Goal: Communication & Community: Answer question/provide support

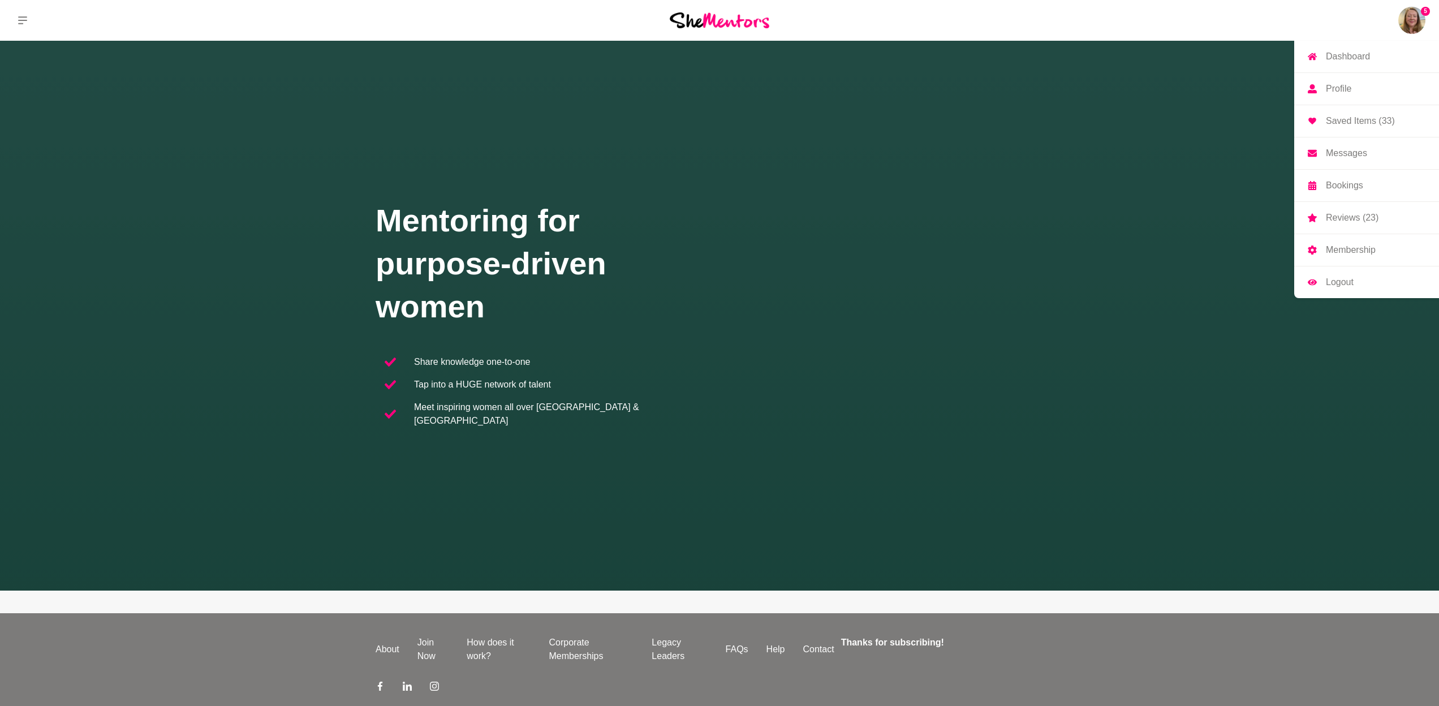
click at [1356, 154] on p "Messages" at bounding box center [1346, 153] width 41 height 9
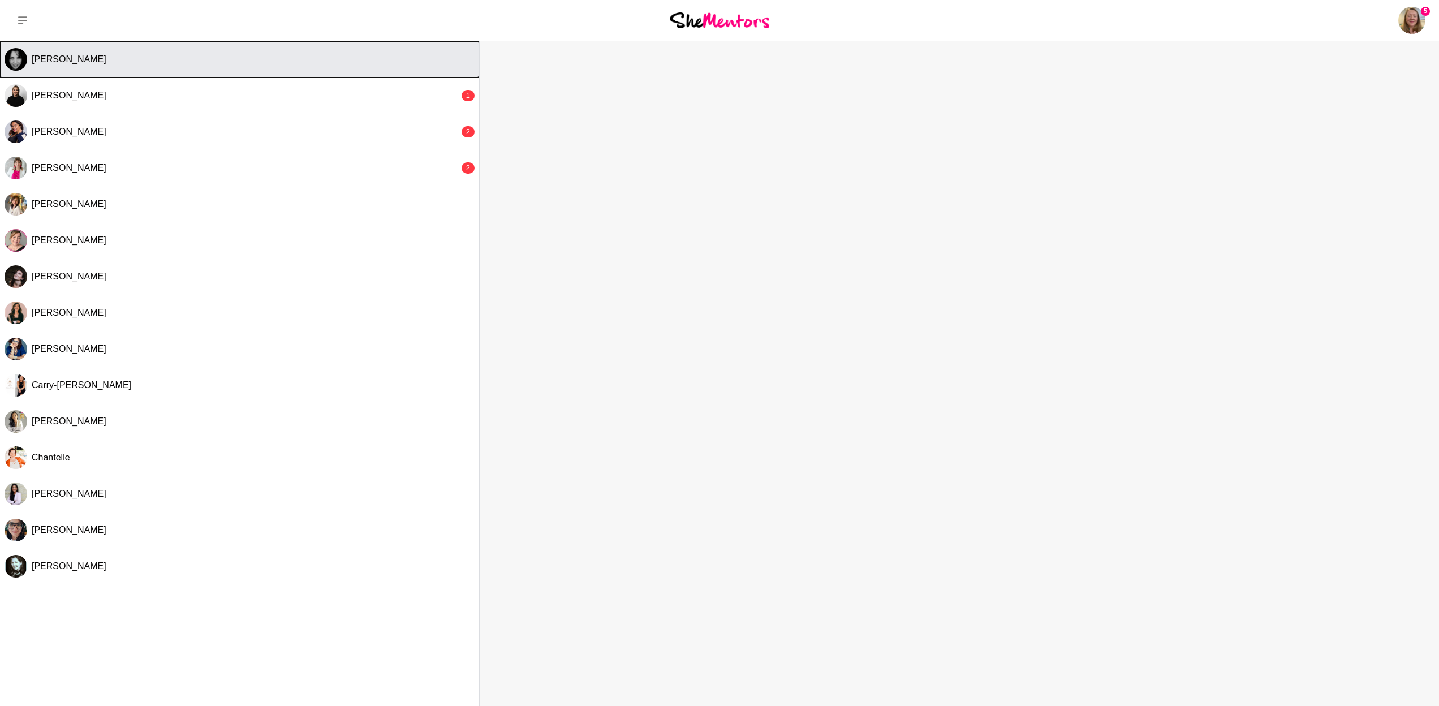
click at [328, 68] on button "[PERSON_NAME]" at bounding box center [239, 59] width 479 height 36
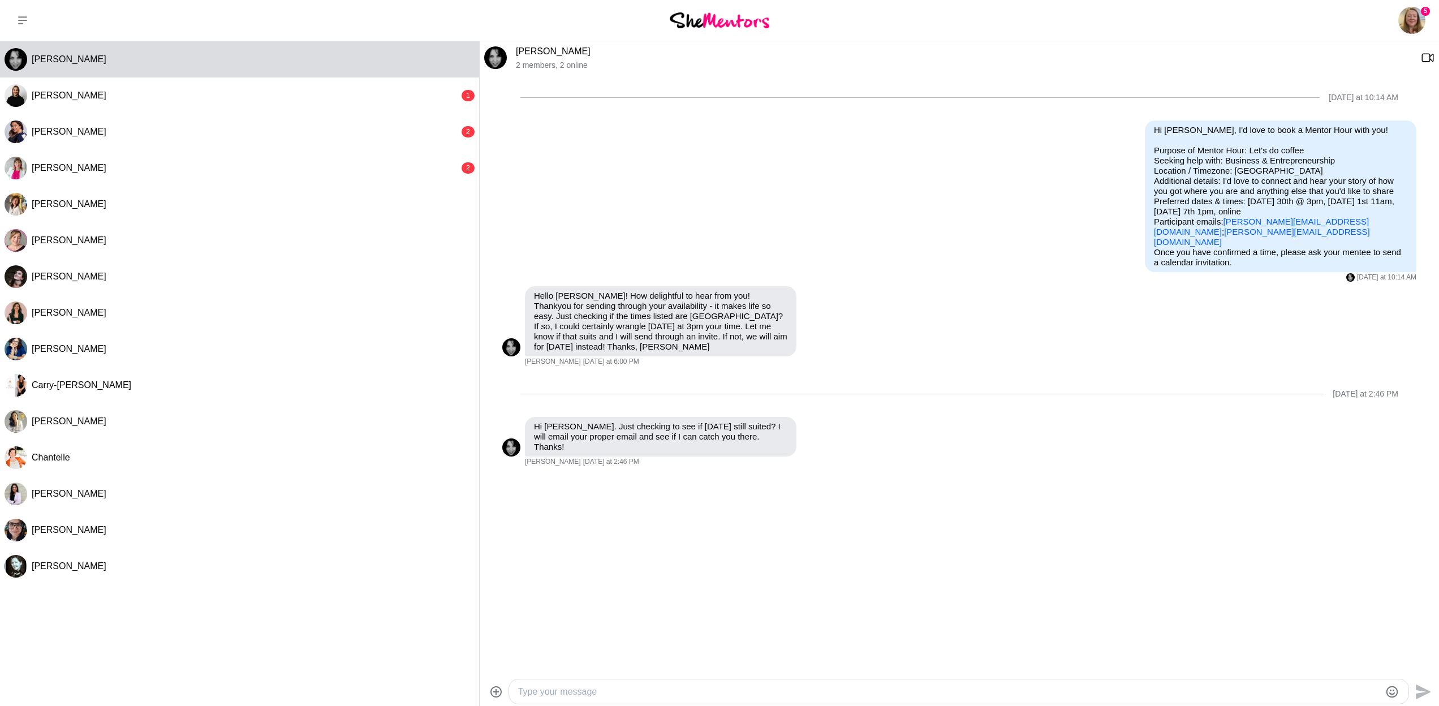
click at [1300, 593] on div "[DATE] at 10:14 AM Reply Pin Mark as unread Edit Message Delete Hi [PERSON_NAME…" at bounding box center [960, 372] width 960 height 595
click at [853, 686] on textarea "Type your message" at bounding box center [949, 692] width 862 height 14
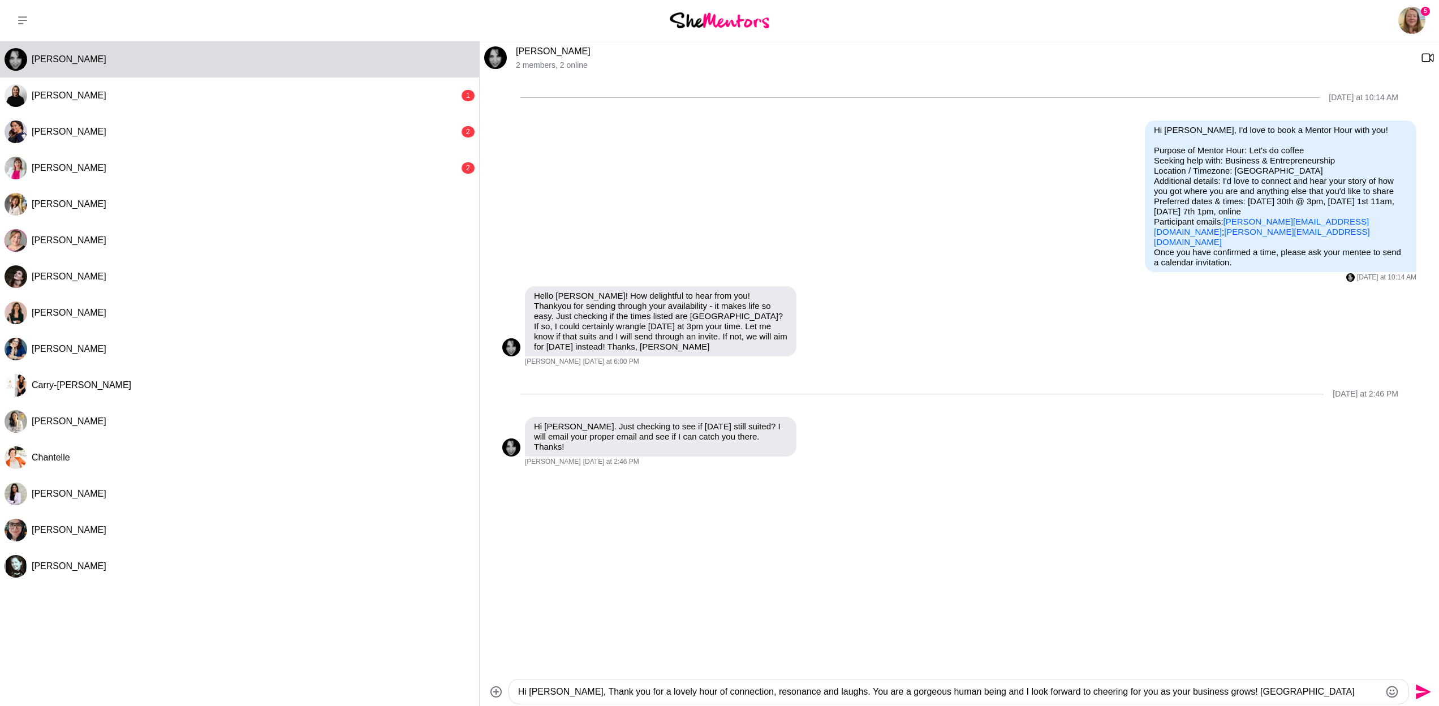
type textarea "Hi [PERSON_NAME], Thank you for a lovely hour of connection, resonance and laug…"
click at [1427, 692] on icon "Send" at bounding box center [1423, 691] width 15 height 15
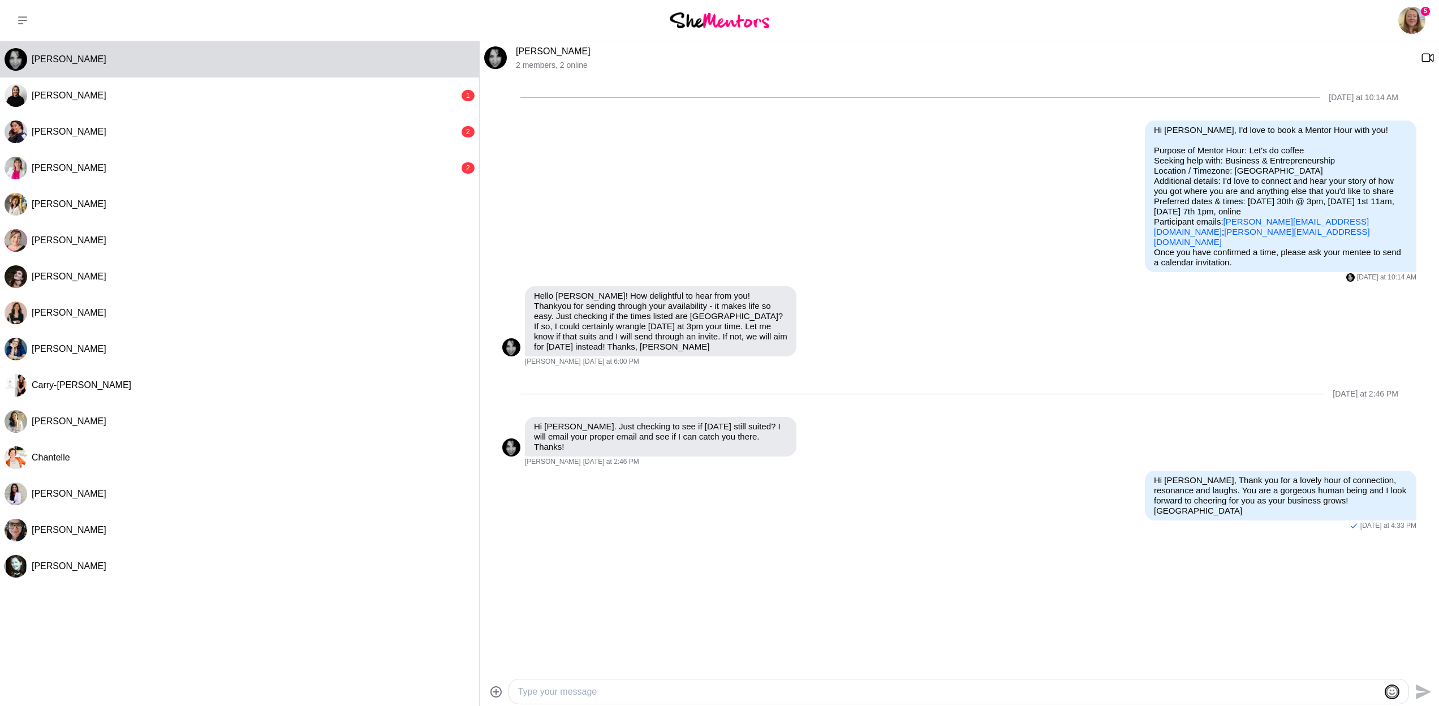
click at [1388, 693] on icon "Emoji picker" at bounding box center [1393, 692] width 14 height 14
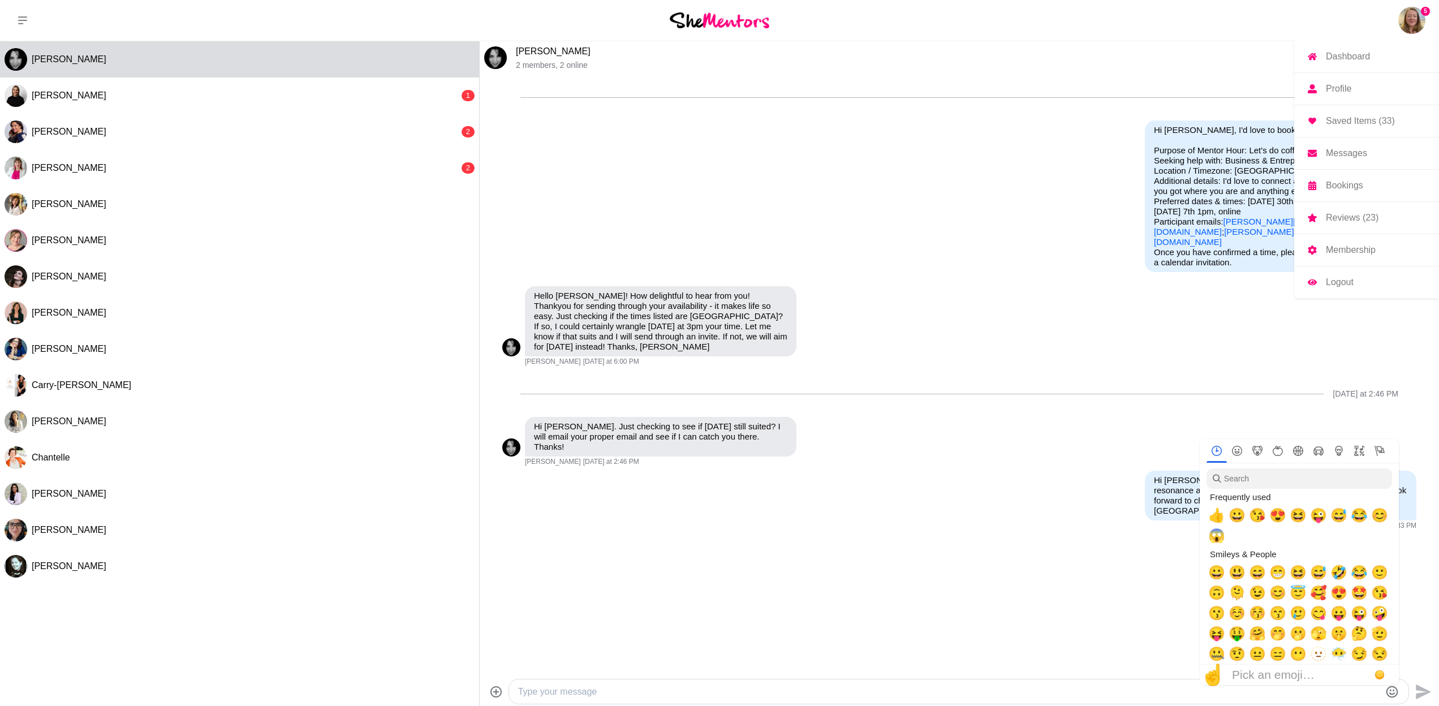
click at [1418, 11] on img at bounding box center [1412, 20] width 27 height 27
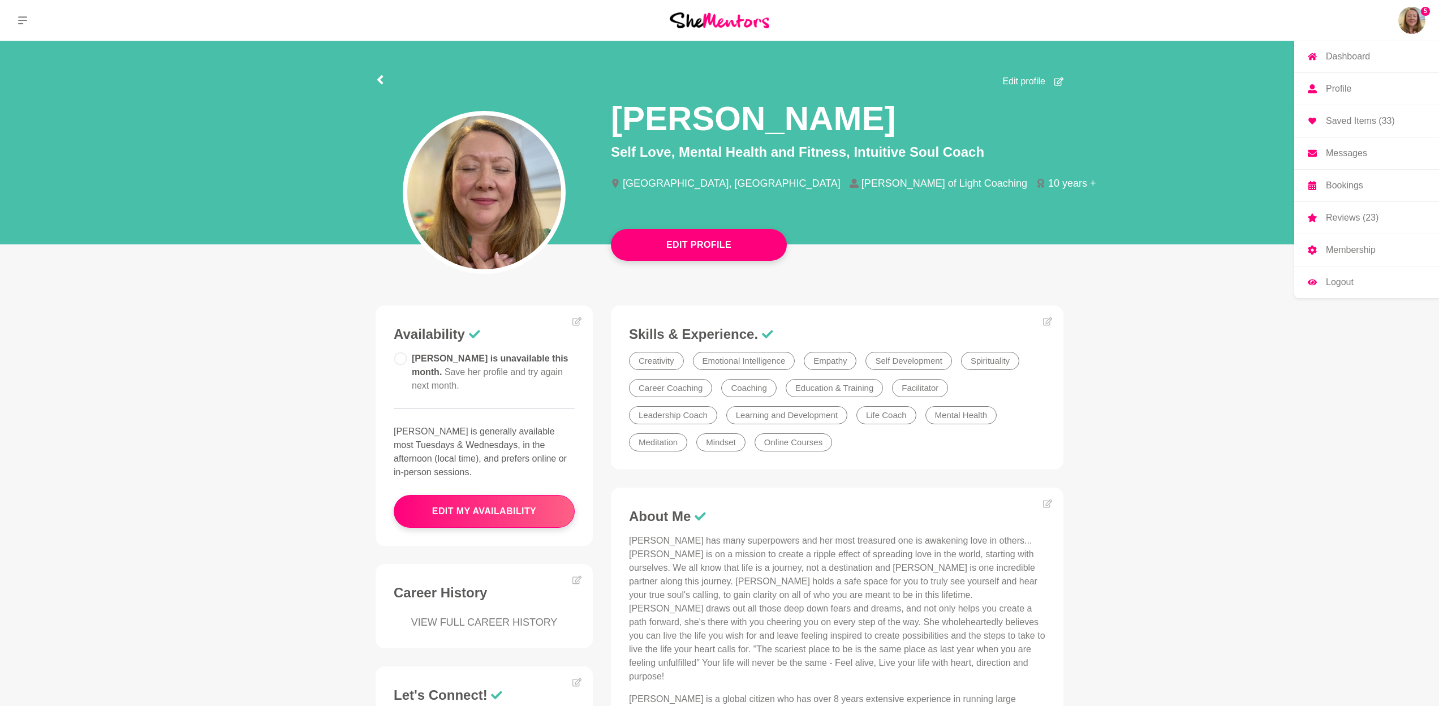
click at [1363, 214] on p "Reviews (23)" at bounding box center [1352, 217] width 53 height 9
click at [1371, 156] on link "Messages" at bounding box center [1366, 153] width 145 height 32
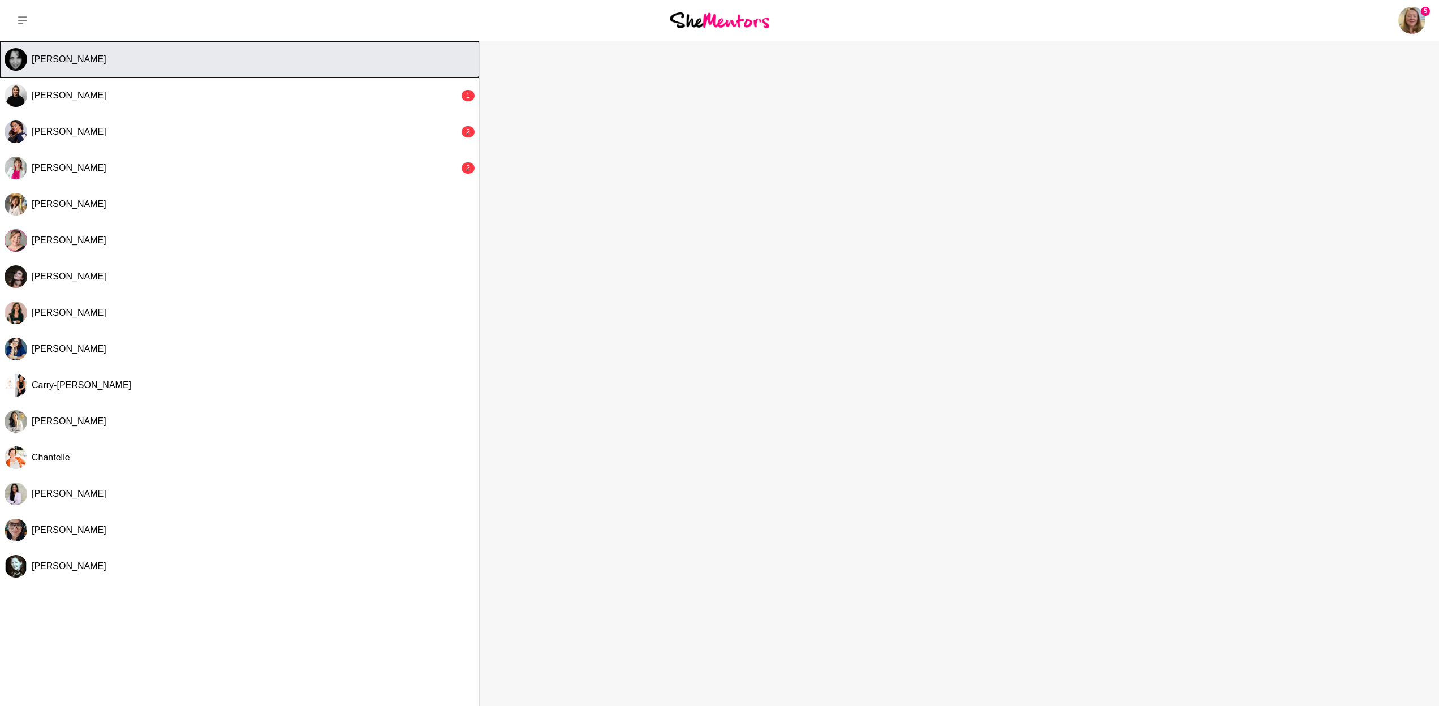
click at [346, 58] on div "[PERSON_NAME]" at bounding box center [253, 59] width 443 height 11
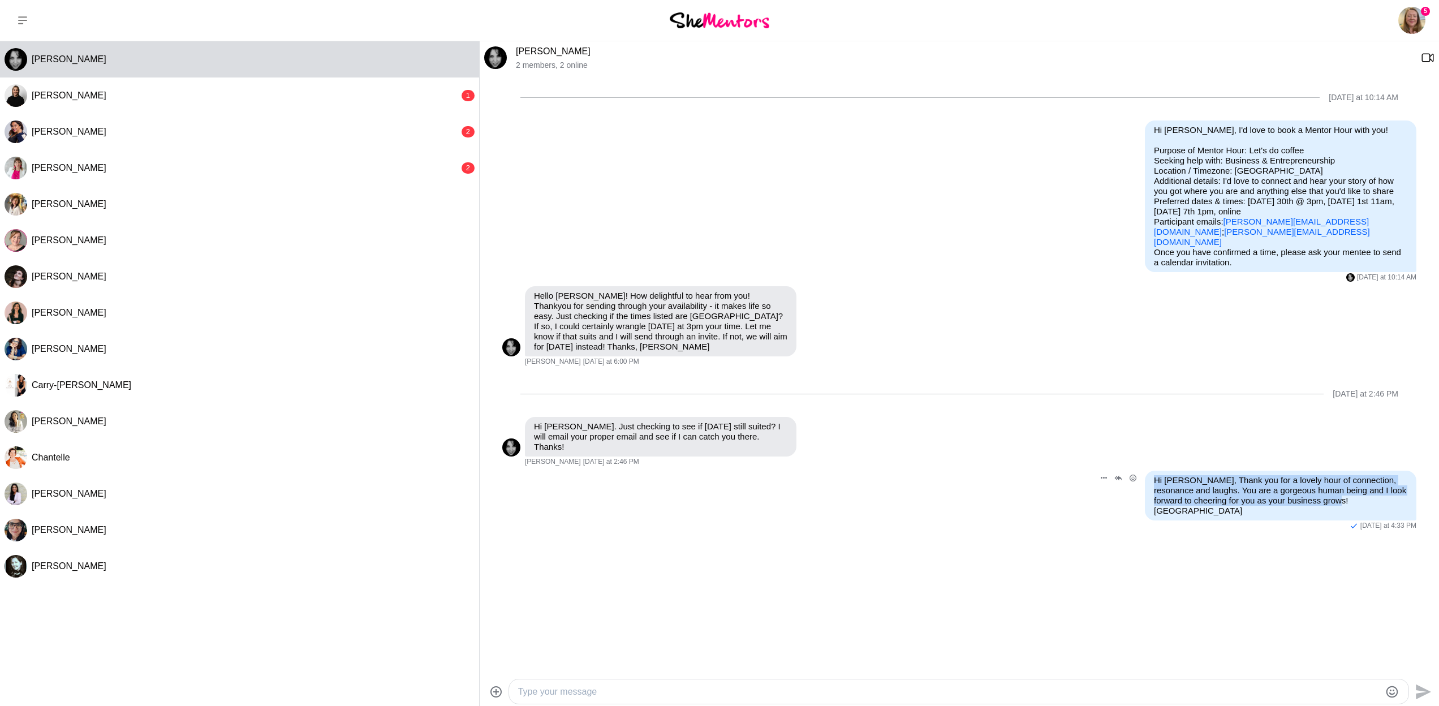
drag, startPoint x: 1358, startPoint y: 482, endPoint x: 1150, endPoint y: 457, distance: 209.7
click at [1150, 471] on div "Hi [PERSON_NAME], Thank you for a lovely hour of connection, resonance and laug…" at bounding box center [1281, 496] width 272 height 50
copy p "Hi [PERSON_NAME], Thank you for a lovely hour of connection, resonance and laug…"
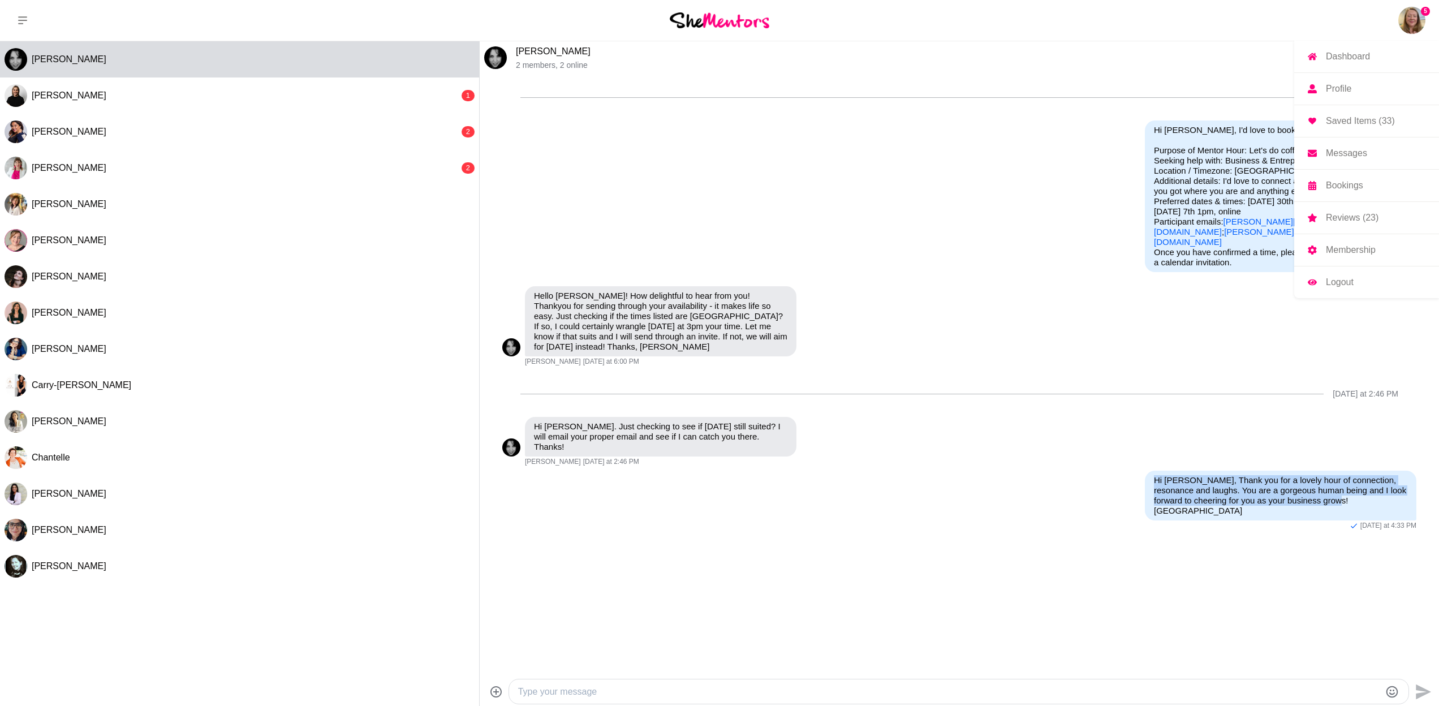
click at [1373, 219] on p "Reviews (23)" at bounding box center [1352, 217] width 53 height 9
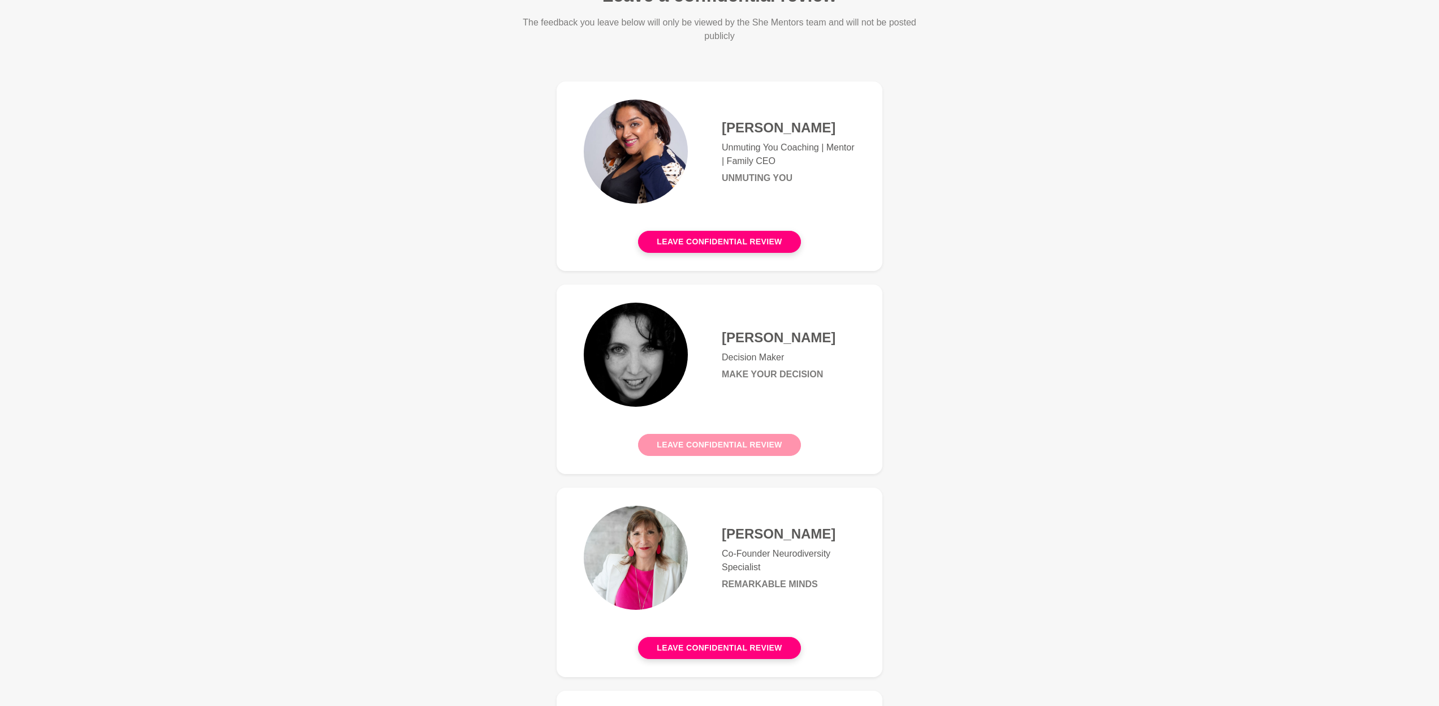
scroll to position [100, 0]
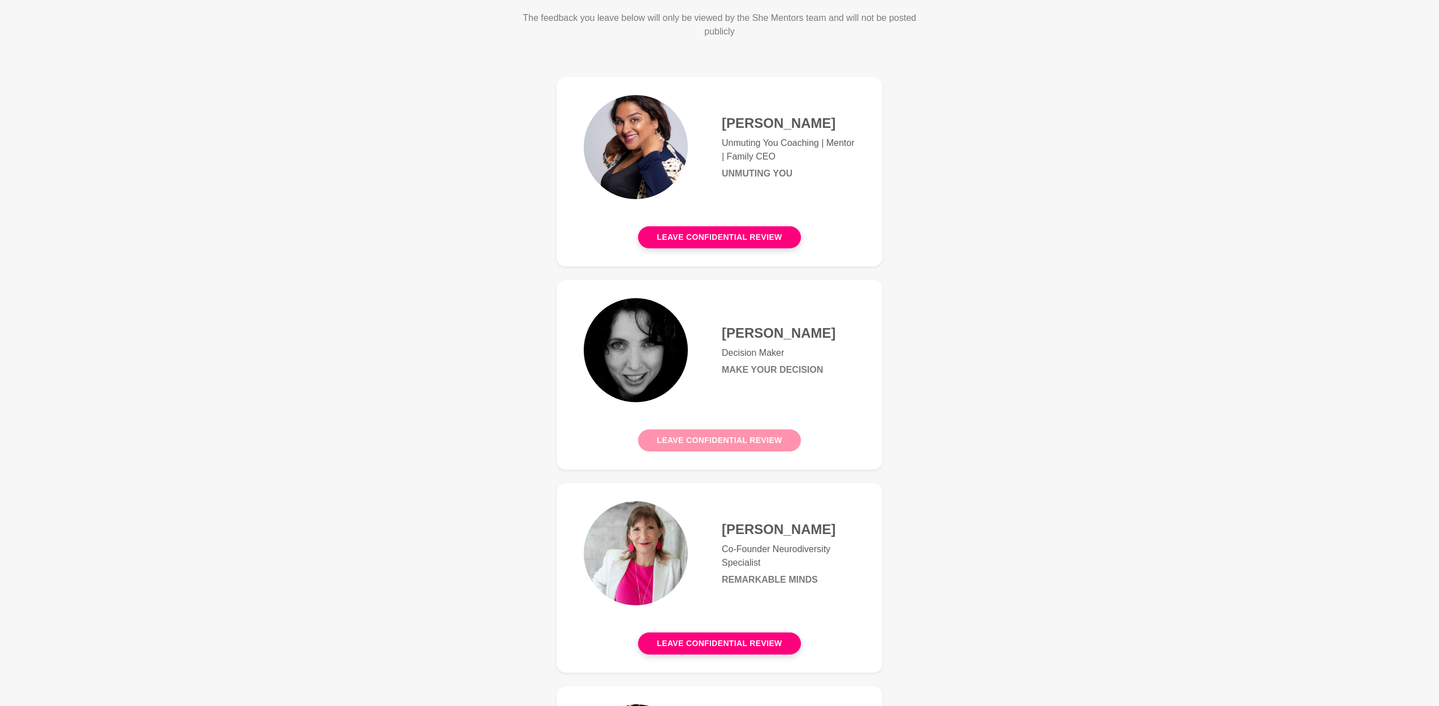
click at [755, 441] on button "Leave confidential review" at bounding box center [719, 440] width 162 height 22
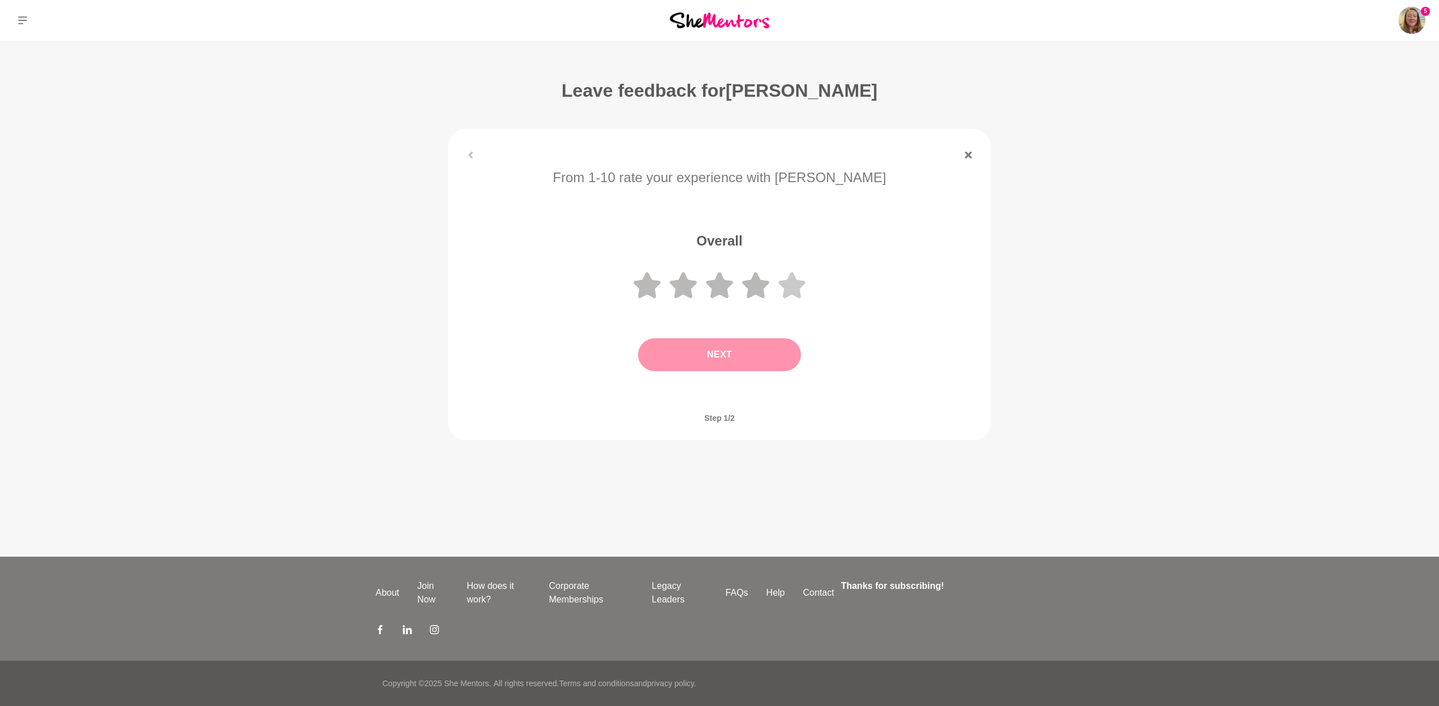
click at [799, 281] on icon at bounding box center [791, 285] width 27 height 26
click at [770, 358] on button "Next" at bounding box center [719, 354] width 163 height 33
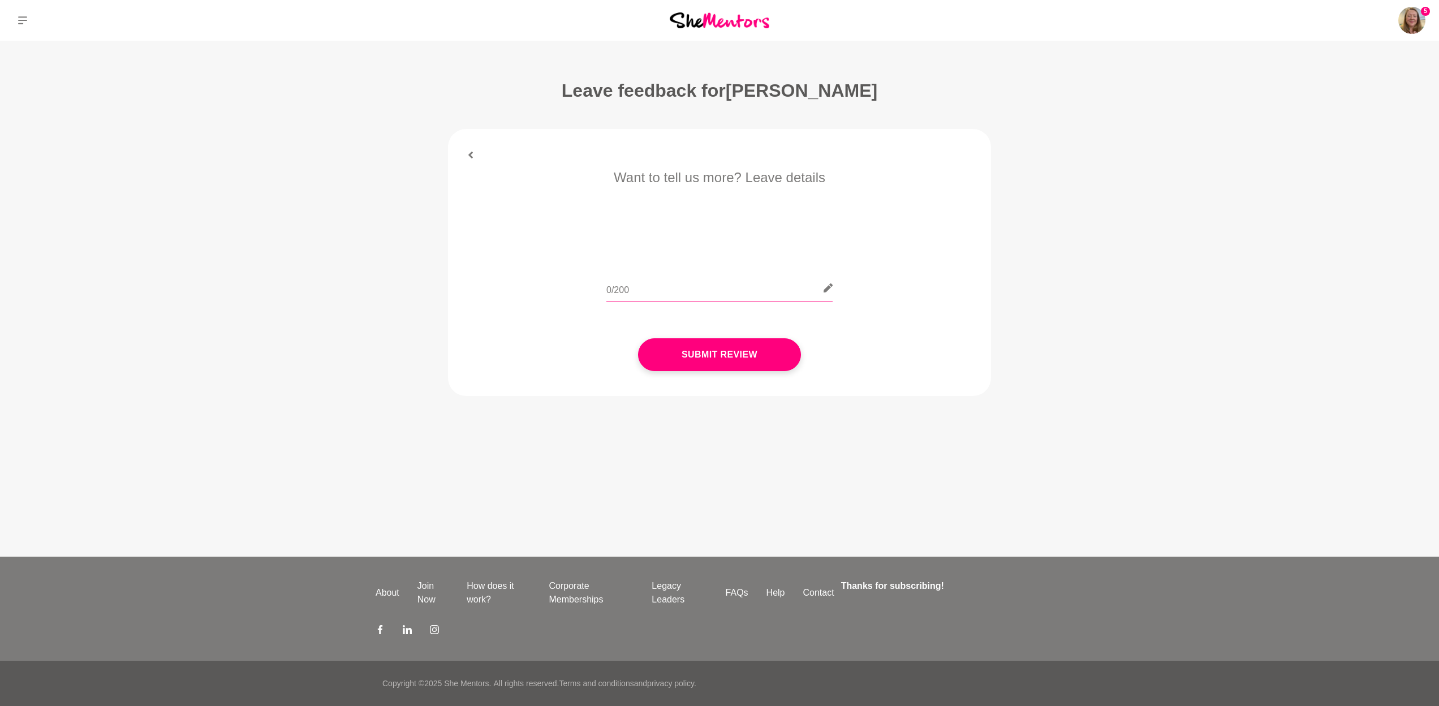
click at [708, 279] on input "text" at bounding box center [719, 288] width 226 height 28
paste input "Hi [PERSON_NAME], Thank you for a lovely hour of connection, resonance and laug…"
drag, startPoint x: 804, startPoint y: 289, endPoint x: 581, endPoint y: 284, distance: 223.5
click at [581, 284] on div "Hi [PERSON_NAME], Thank you for a lovely hour of connection, resonance and laug…" at bounding box center [719, 294] width 511 height 41
paste input "Spending an hour with [PERSON_NAME] was an absolute joy — full of connection, r…"
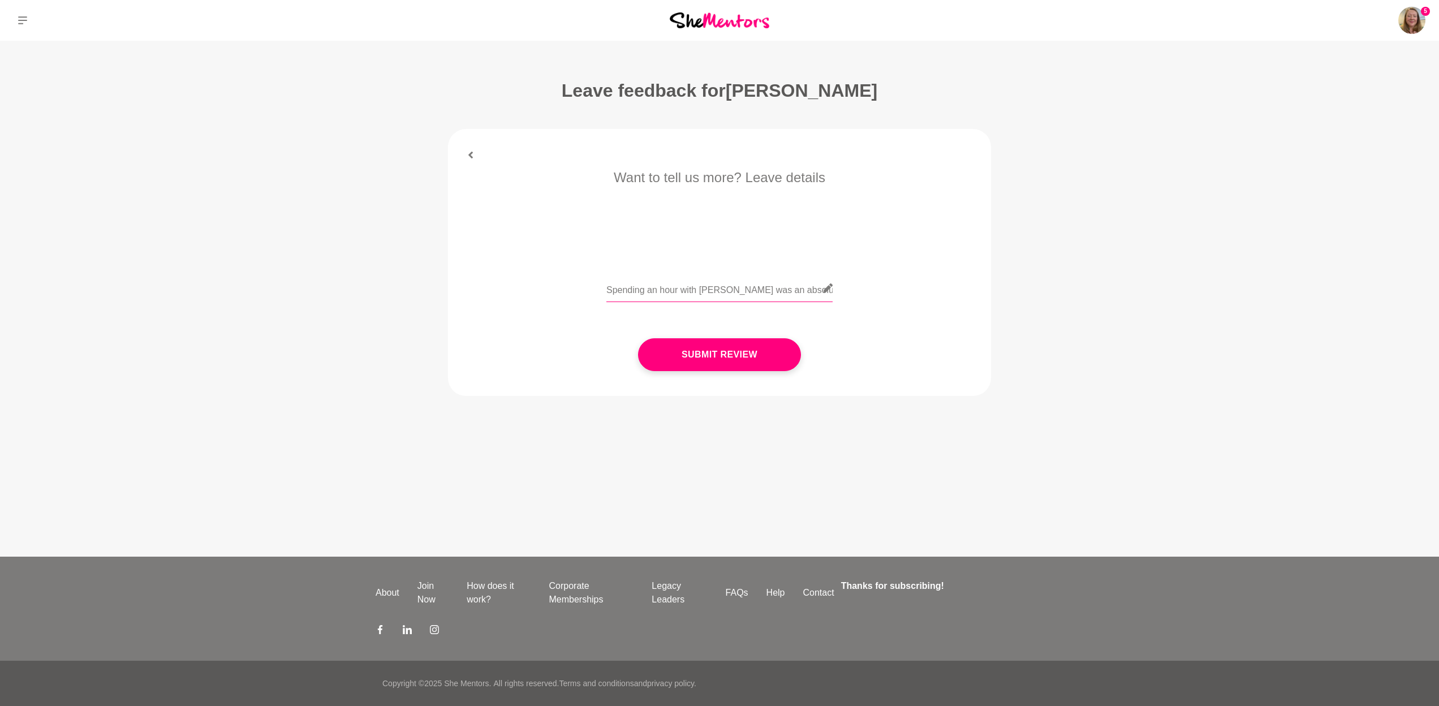
scroll to position [0, 580]
type input "Spending an hour with [PERSON_NAME] was an absolute joy — full of connection, r…"
click at [720, 354] on button "Submit Review" at bounding box center [719, 354] width 163 height 33
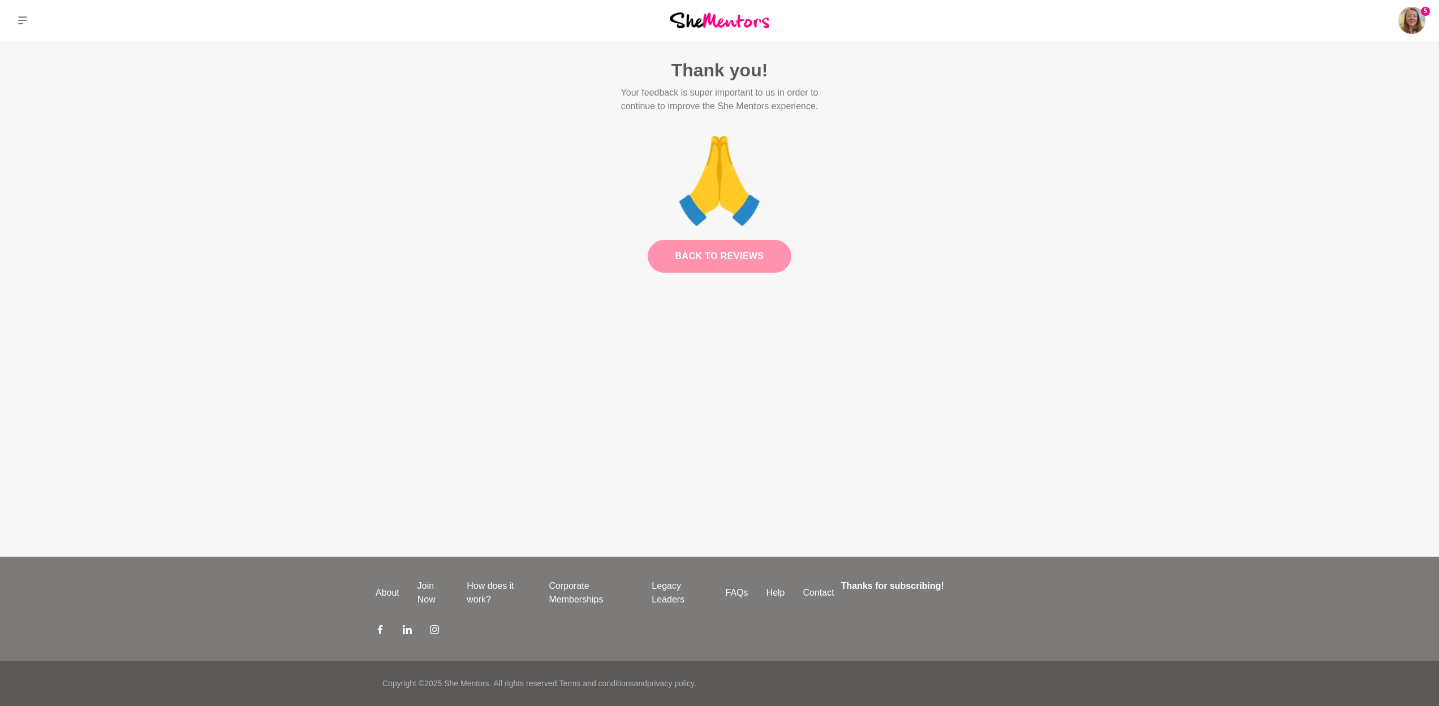
click at [734, 254] on link "Back to Reviews" at bounding box center [720, 256] width 144 height 33
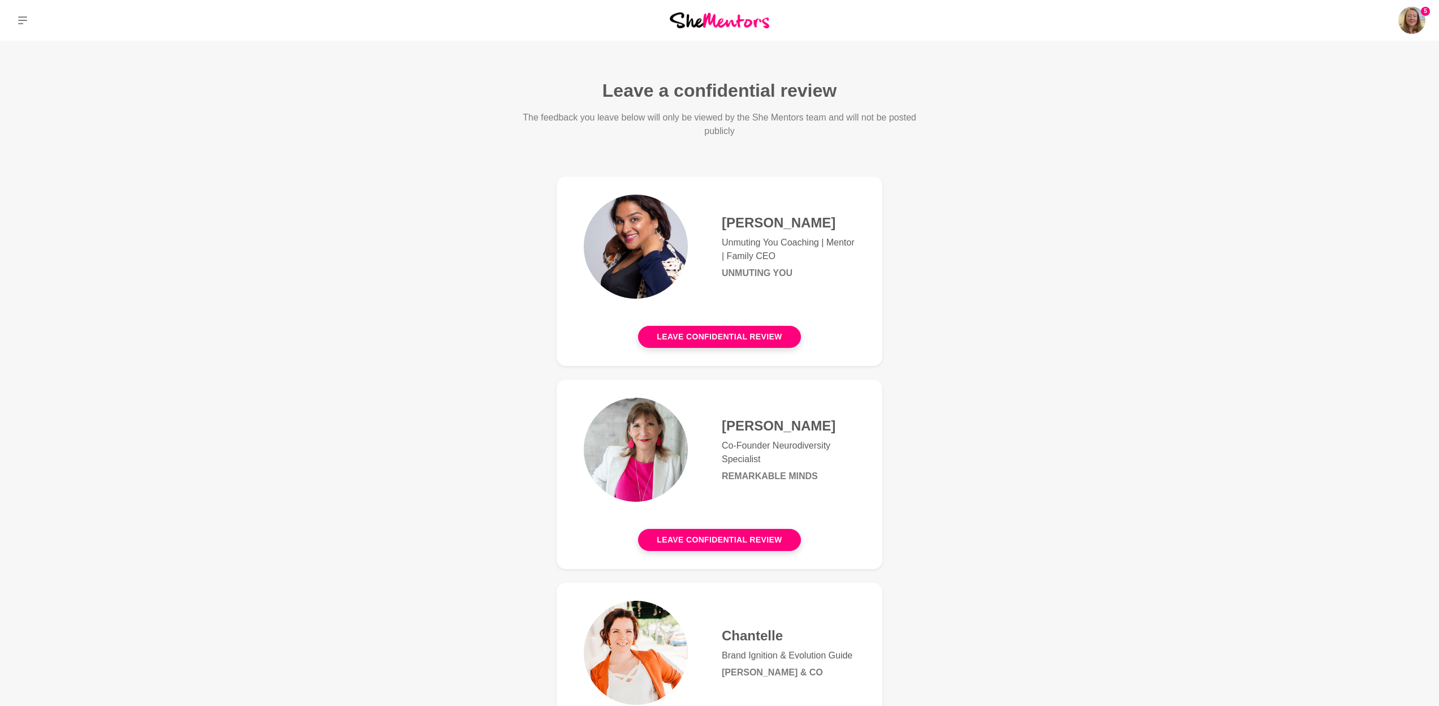
click at [693, 16] on img at bounding box center [720, 19] width 100 height 15
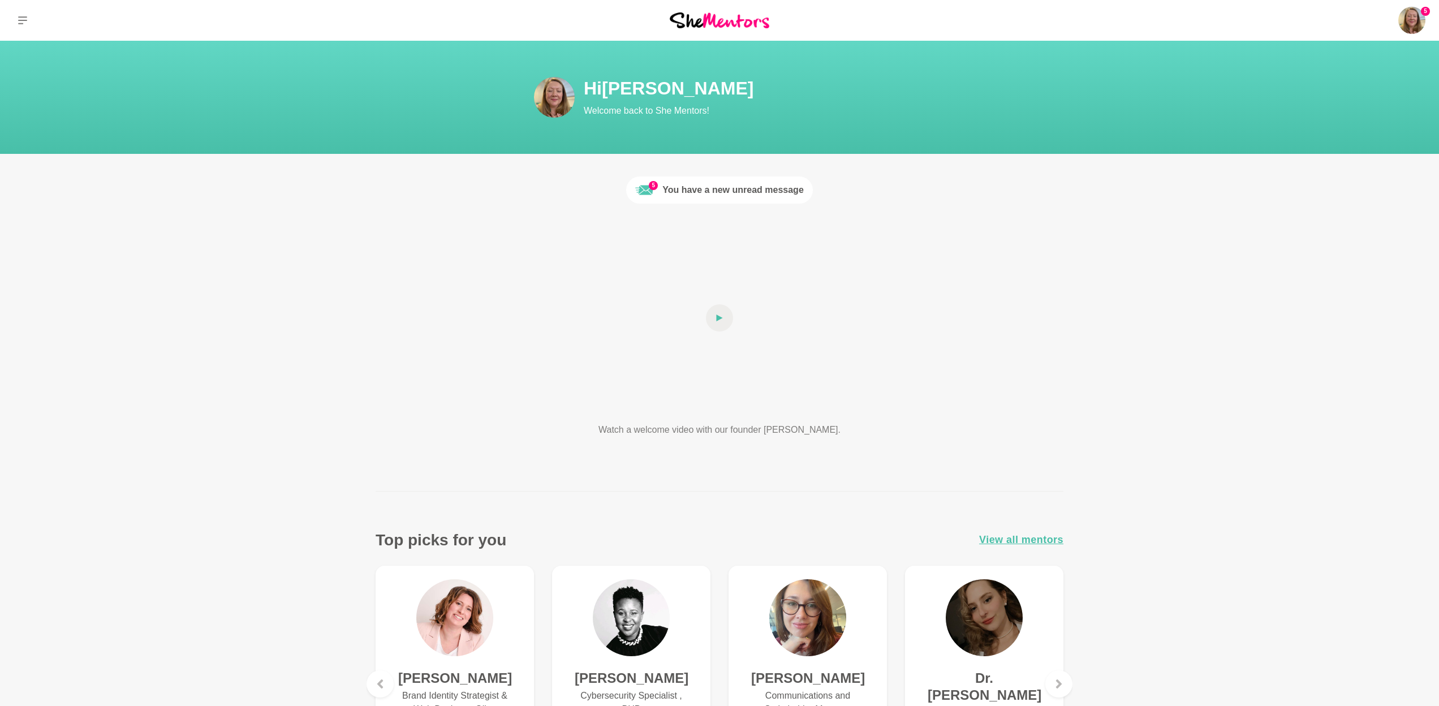
click at [747, 187] on div "You have a new unread message" at bounding box center [732, 190] width 141 height 14
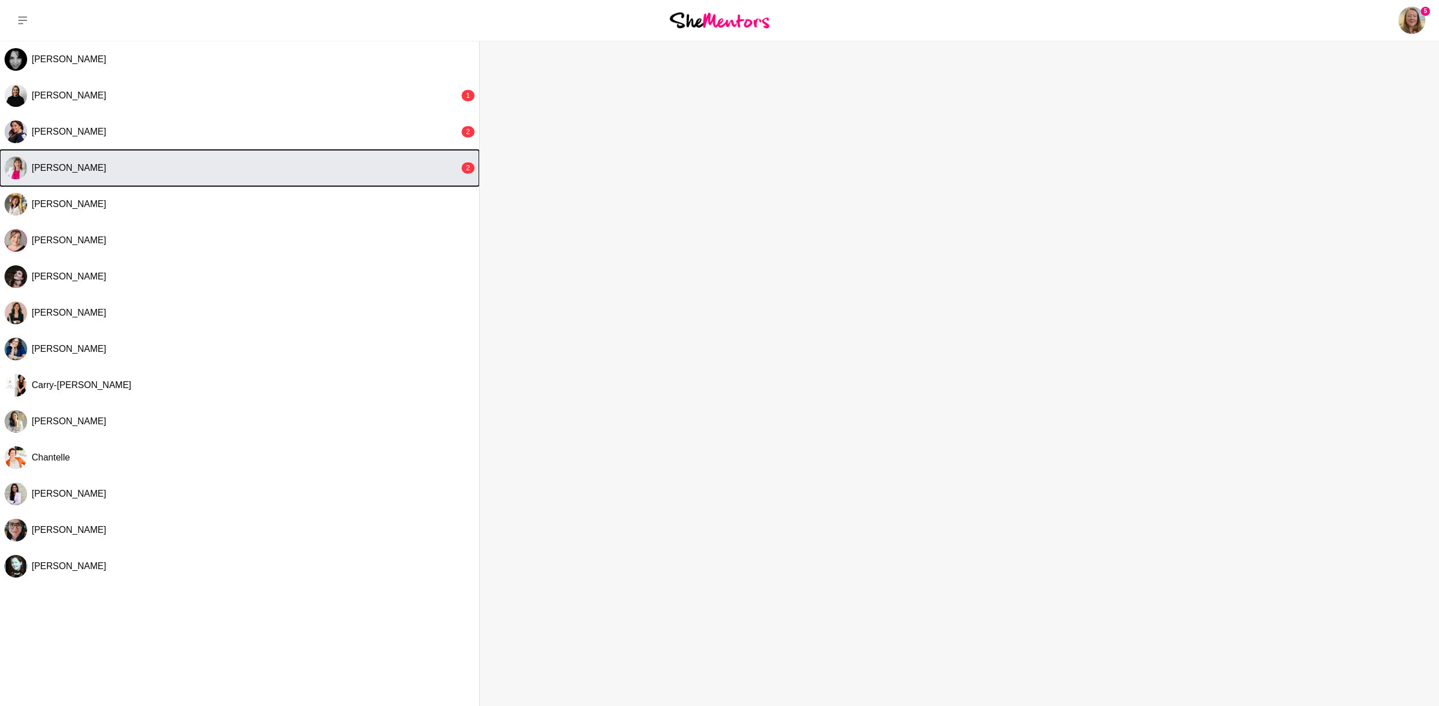
click at [227, 166] on div "[PERSON_NAME]" at bounding box center [246, 167] width 428 height 11
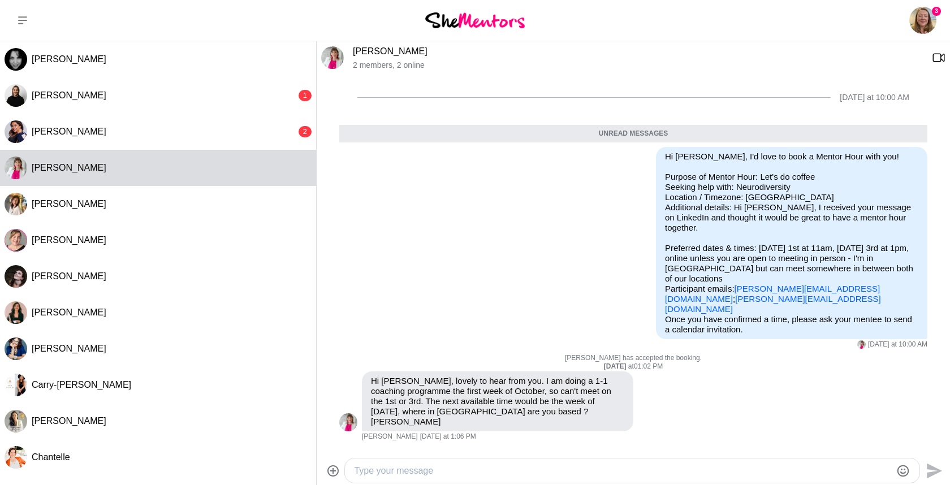
click at [487, 464] on textarea "Type your message" at bounding box center [622, 471] width 537 height 14
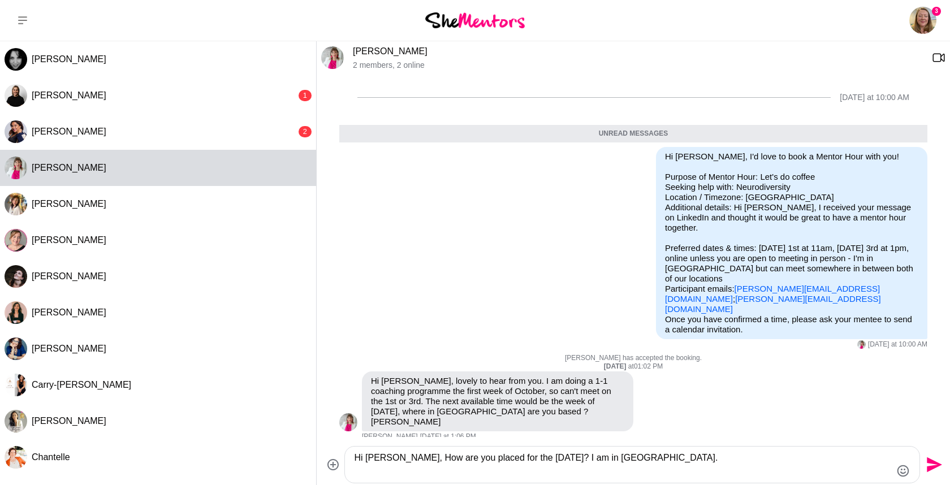
type textarea "Hi [PERSON_NAME], How are you placed for the [DATE]? I am in [GEOGRAPHIC_DATA]."
click at [924, 467] on icon "Send" at bounding box center [933, 465] width 18 height 18
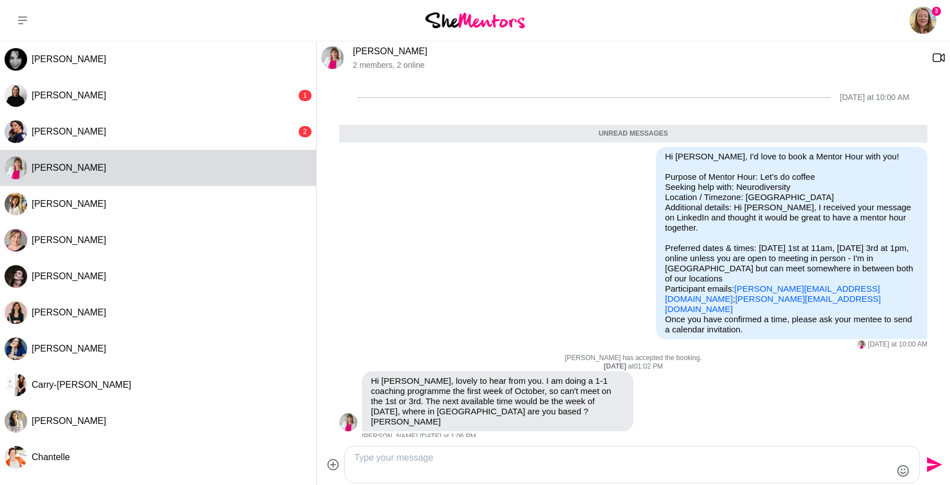
scroll to position [66, 0]
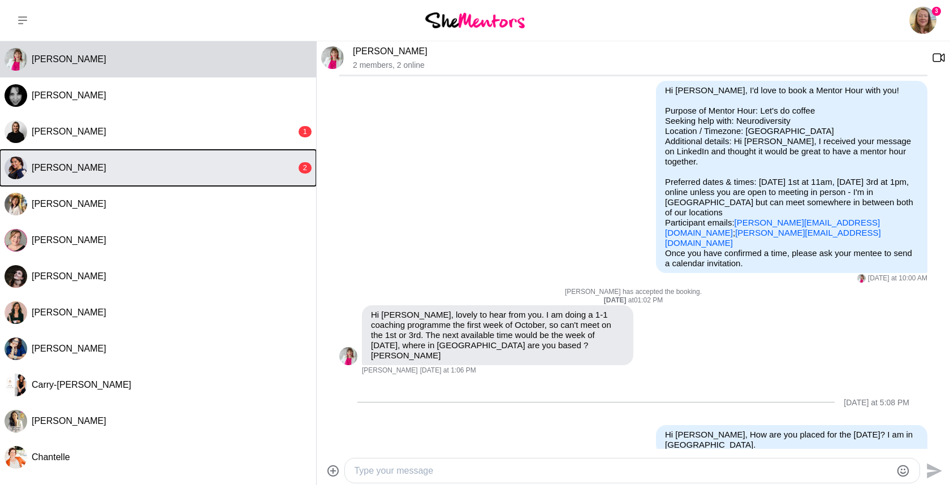
click at [293, 169] on div "[PERSON_NAME]" at bounding box center [164, 167] width 265 height 11
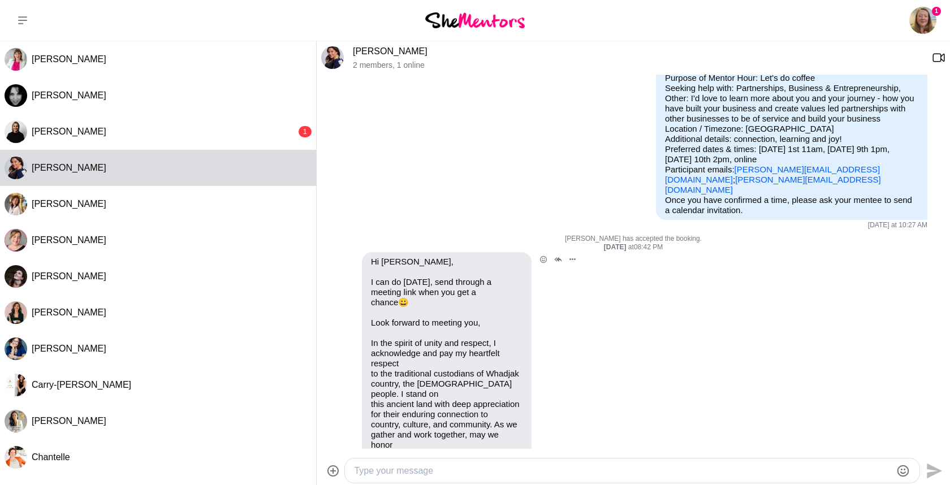
scroll to position [96, 0]
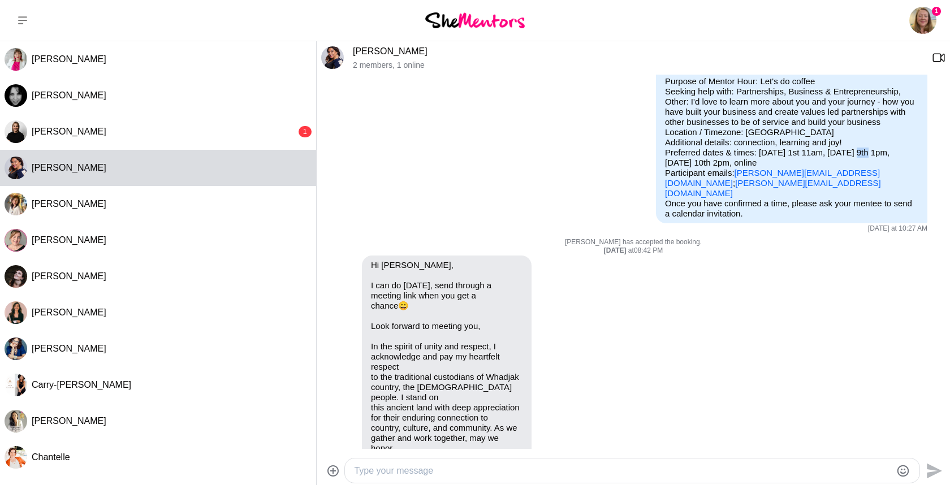
drag, startPoint x: 682, startPoint y: 162, endPoint x: 658, endPoint y: 162, distance: 24.3
click at [658, 162] on div "Hi [PERSON_NAME], I'd love to book a Mentor Hour with you! Purpose of Mentor Ho…" at bounding box center [792, 137] width 272 height 172
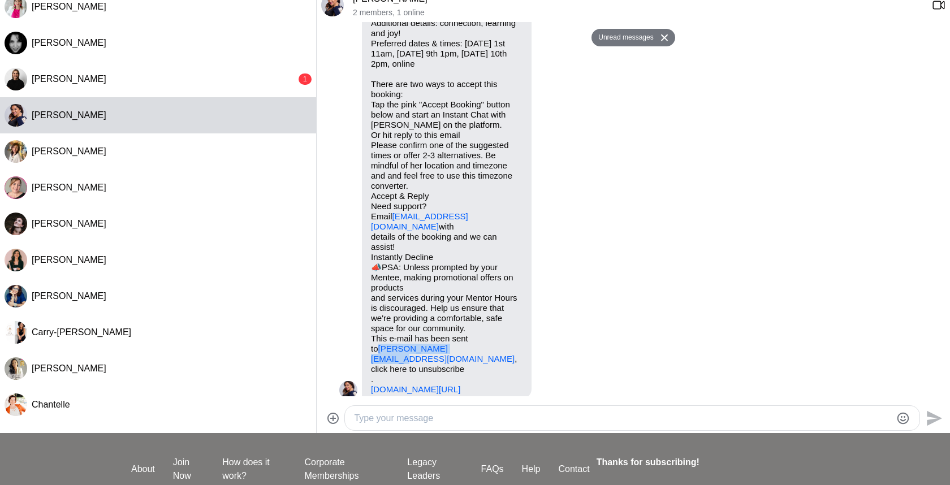
scroll to position [893, 0]
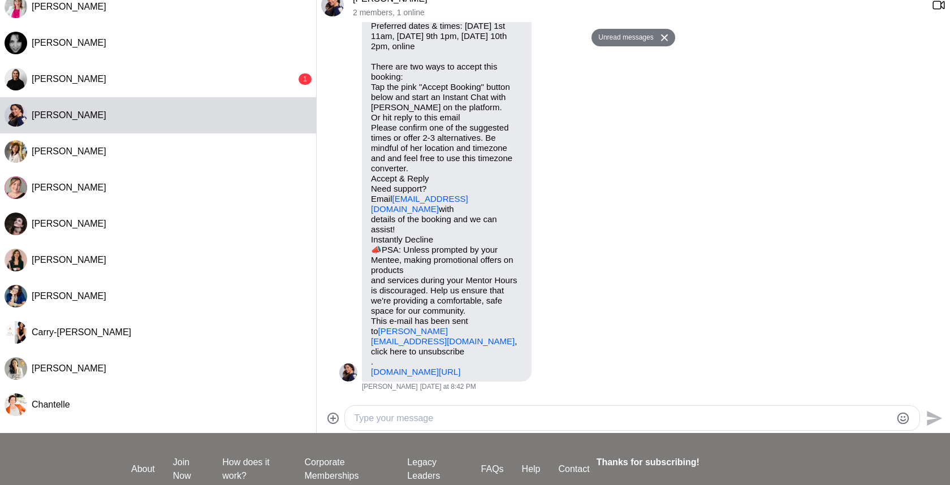
click at [502, 415] on textarea "Type your message" at bounding box center [622, 419] width 537 height 14
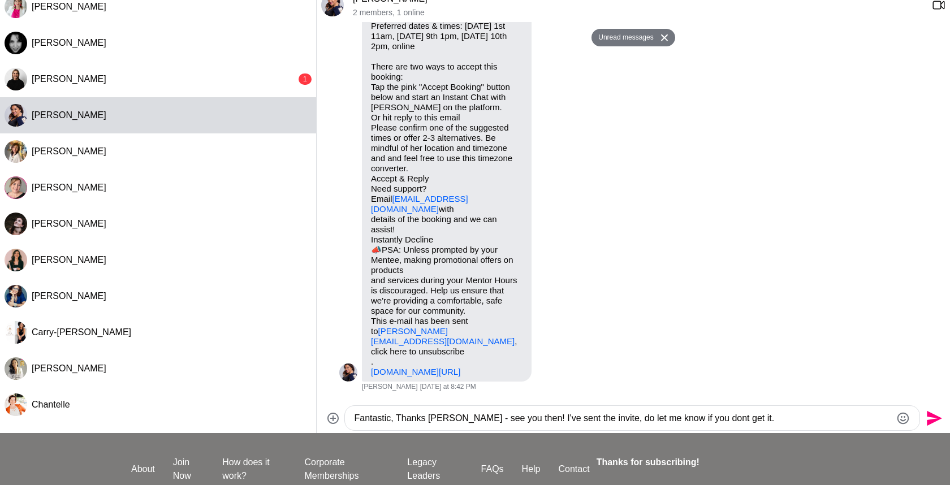
click at [701, 419] on textarea "Fantastic, Thanks [PERSON_NAME] - see you then! I've sent the invite, do let me…" at bounding box center [622, 419] width 537 height 14
click at [807, 418] on textarea "Fantastic, Thanks [PERSON_NAME] - see you then! I've sent the invite, do let me…" at bounding box center [622, 419] width 537 height 14
type textarea "Fantastic, Thanks [PERSON_NAME] - see you then! I've sent the invite, do let me…"
click at [938, 418] on icon "Send" at bounding box center [934, 418] width 15 height 15
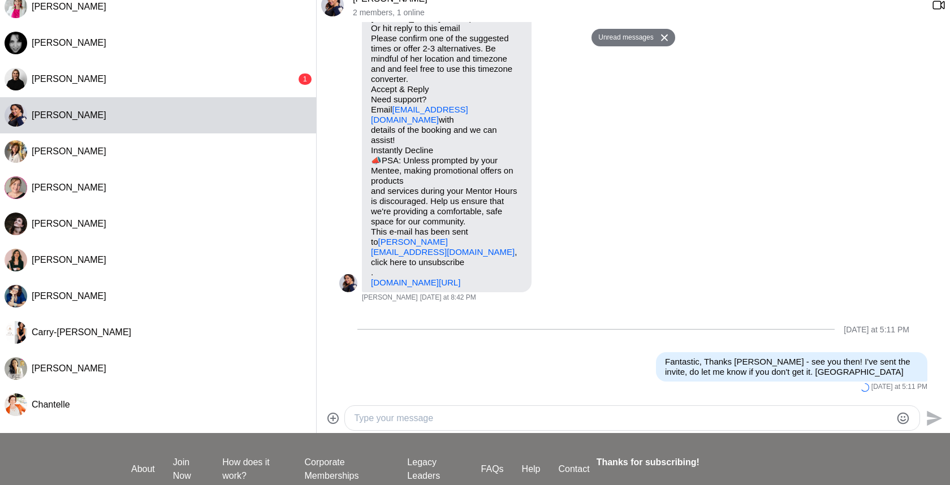
scroll to position [0, 0]
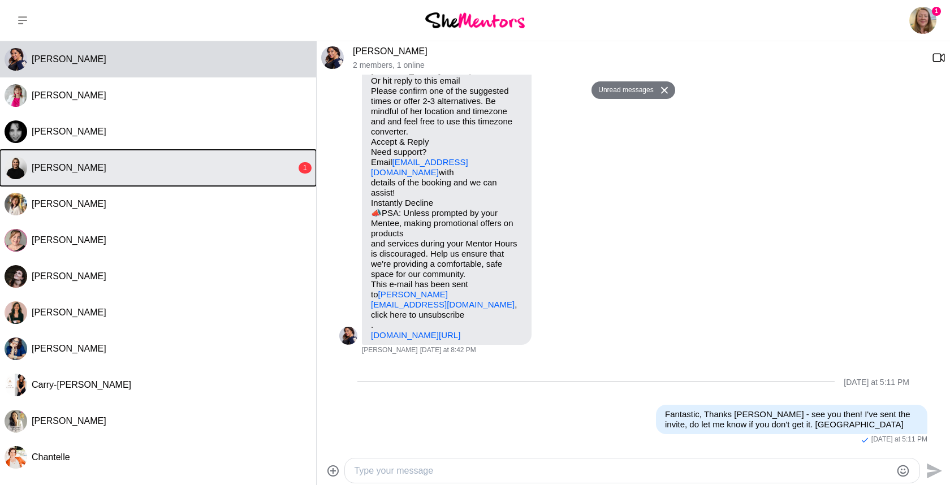
click at [281, 175] on button "[PERSON_NAME] 1" at bounding box center [158, 168] width 316 height 36
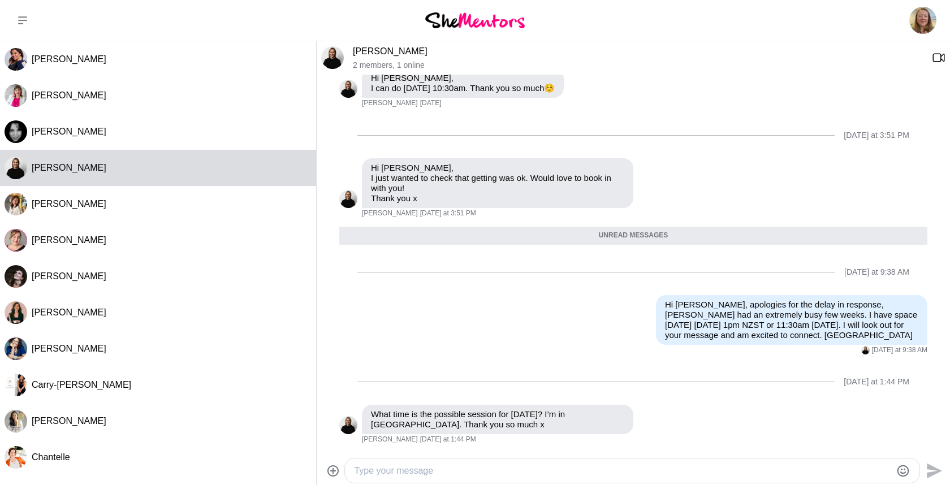
scroll to position [784, 0]
click at [494, 416] on p "What time is the possible session for [DATE]? I’m in [GEOGRAPHIC_DATA]. Thank y…" at bounding box center [497, 420] width 253 height 20
click at [520, 474] on textarea "Type your message" at bounding box center [622, 471] width 537 height 14
drag, startPoint x: 827, startPoint y: 470, endPoint x: 790, endPoint y: 471, distance: 36.8
click at [790, 471] on textarea "Hi [PERSON_NAME], Apologies as Ive had calls all afternoon and have only just s…" at bounding box center [622, 471] width 537 height 14
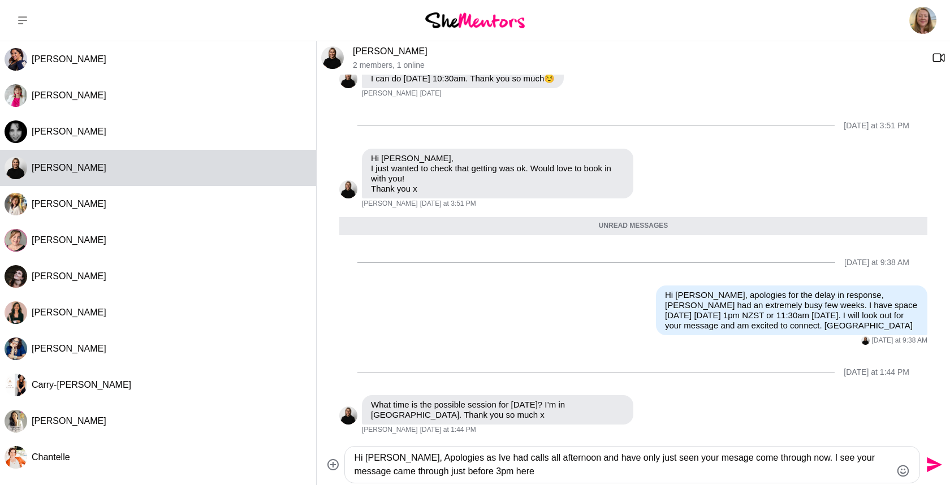
click at [440, 472] on textarea "Hi [PERSON_NAME], Apologies as Ive had calls all afternoon and have only just s…" at bounding box center [622, 464] width 537 height 27
click at [510, 470] on textarea "Hi [PERSON_NAME], Apologies as Ive had calls all afternoon and have only just s…" at bounding box center [622, 464] width 537 height 27
click at [575, 471] on textarea "Hi [PERSON_NAME], Apologies as Ive had calls all afternoon and have only just s…" at bounding box center [622, 464] width 537 height 27
click at [595, 472] on textarea "Hi [PERSON_NAME], Apologies as Ive had calls all afternoon and have only just s…" at bounding box center [622, 464] width 537 height 27
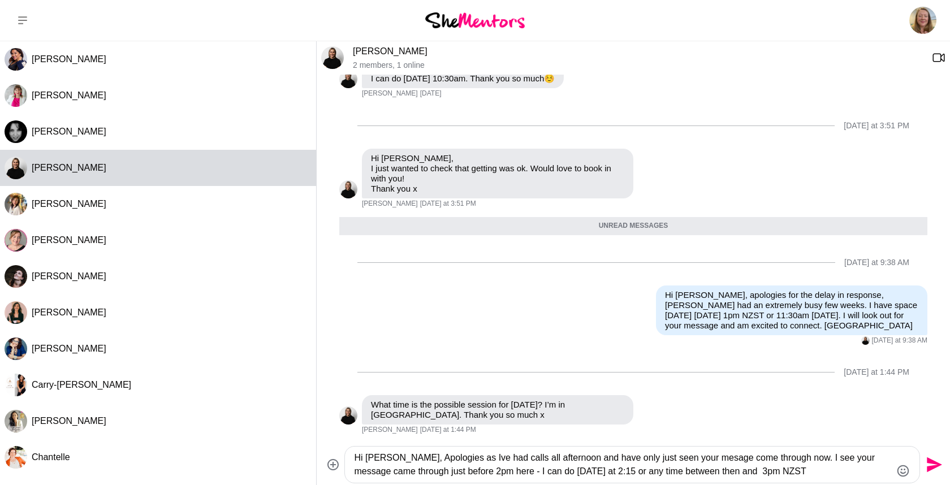
click at [720, 473] on textarea "Hi [PERSON_NAME], Apologies as Ive had calls all afternoon and have only just s…" at bounding box center [622, 464] width 537 height 27
click at [806, 475] on textarea "Hi [PERSON_NAME], Apologies as Ive had calls all afternoon and have only just s…" at bounding box center [622, 464] width 537 height 27
drag, startPoint x: 767, startPoint y: 472, endPoint x: 759, endPoint y: 474, distance: 8.0
click at [759, 474] on textarea "Hi [PERSON_NAME], Apologies as Ive had calls all afternoon and have only just s…" at bounding box center [622, 464] width 537 height 27
drag, startPoint x: 800, startPoint y: 472, endPoint x: 763, endPoint y: 472, distance: 37.3
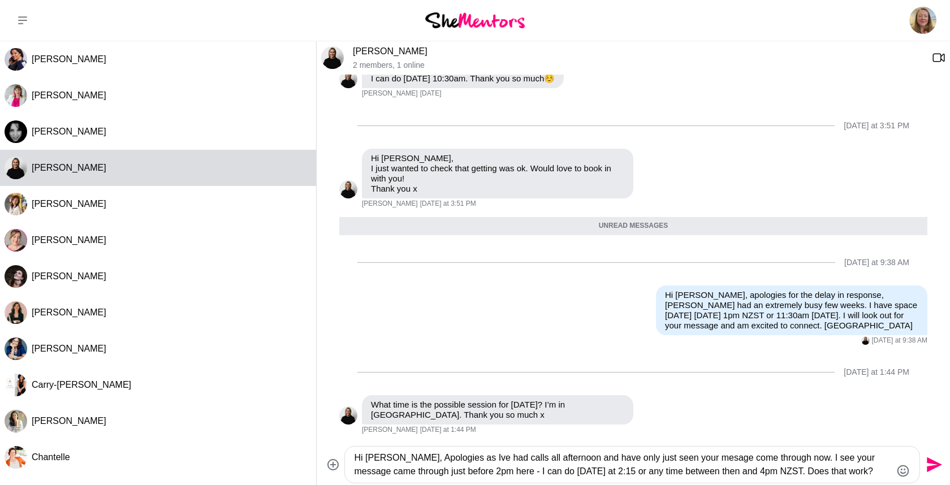
click at [763, 472] on textarea "Hi [PERSON_NAME], Apologies as Ive had calls all afternoon and have only just s…" at bounding box center [622, 464] width 537 height 27
click at [842, 473] on textarea "Hi [PERSON_NAME], Apologies as Ive had calls all afternoon and have only just s…" at bounding box center [622, 464] width 537 height 27
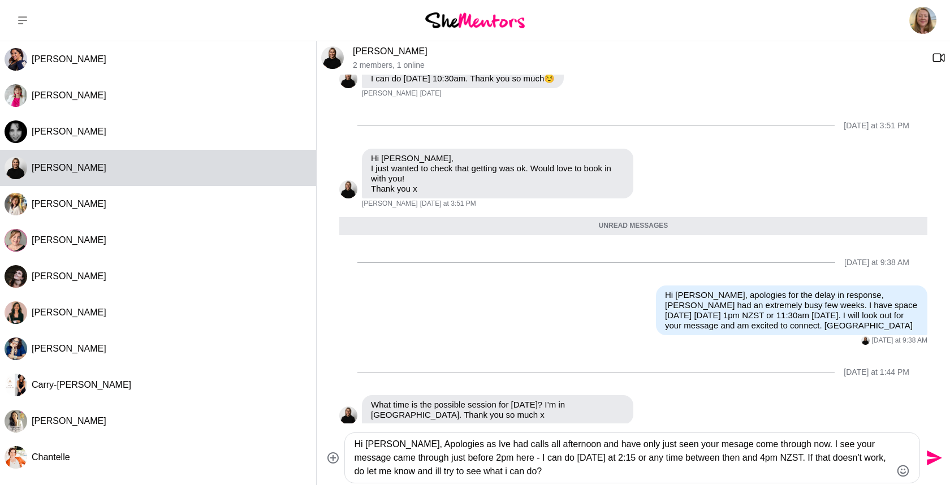
click at [804, 475] on textarea "Hi [PERSON_NAME], Apologies as Ive had calls all afternoon and have only just s…" at bounding box center [622, 458] width 537 height 41
type textarea "Hi [PERSON_NAME], Apologies as Ive had calls all afternoon and have only just s…"
click at [934, 457] on icon "Send" at bounding box center [934, 458] width 15 height 15
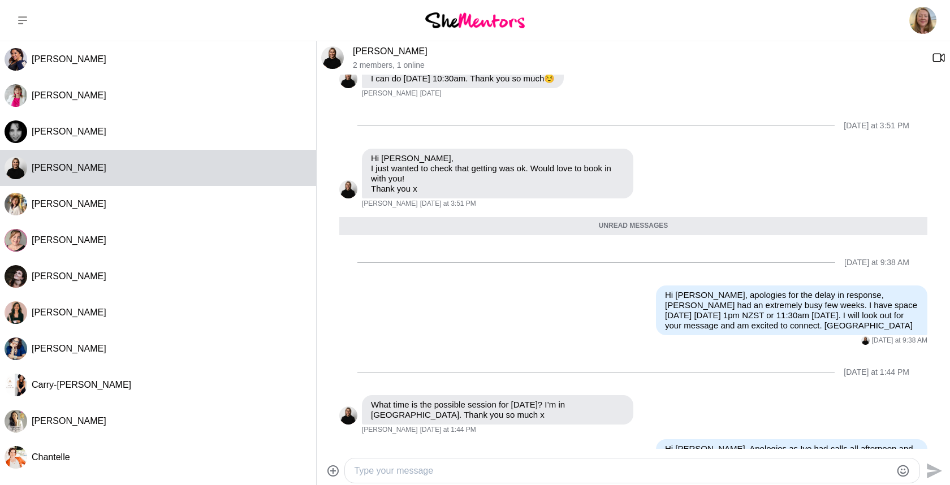
scroll to position [858, 0]
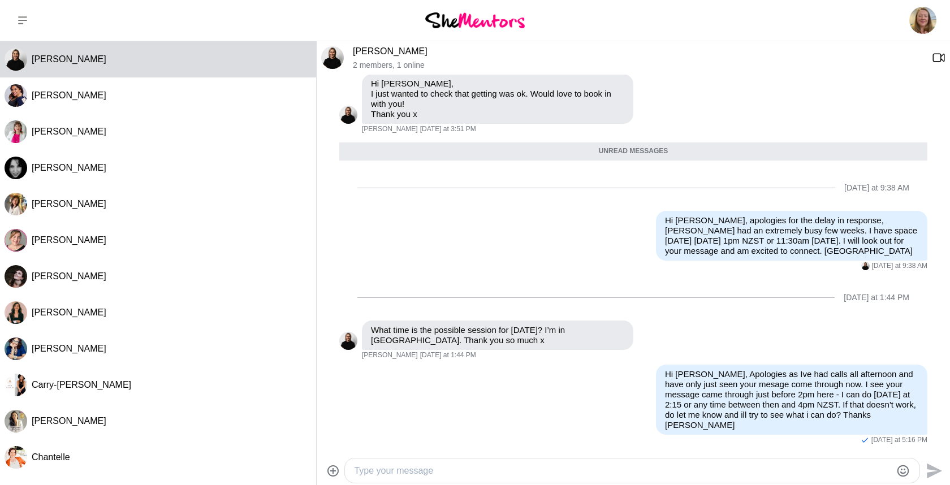
click at [335, 58] on img at bounding box center [332, 57] width 23 height 23
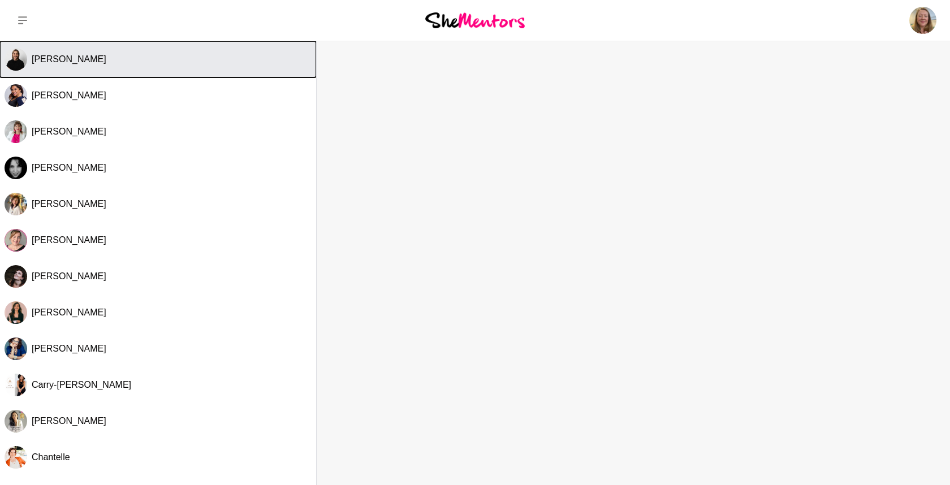
click at [172, 68] on button "[PERSON_NAME]" at bounding box center [158, 59] width 316 height 36
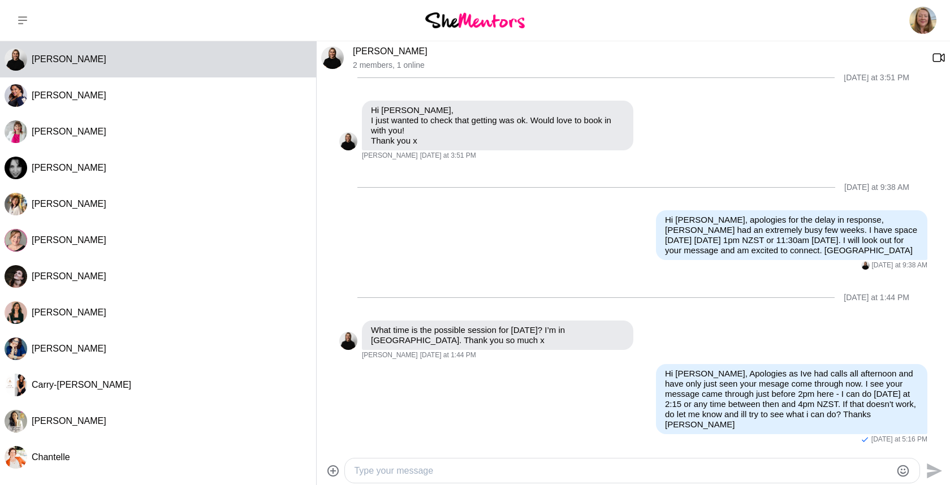
scroll to position [831, 0]
click at [743, 361] on div "Reply Pin Mark as unread Flag Mute What time is the possible session for [DATE]…" at bounding box center [633, 341] width 588 height 40
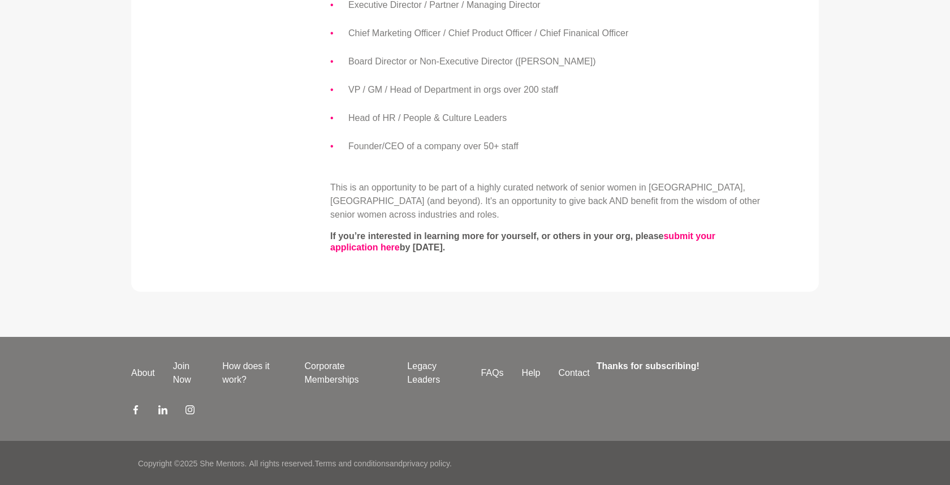
scroll to position [852, 0]
